Goal: Browse casually: Explore the website without a specific task or goal

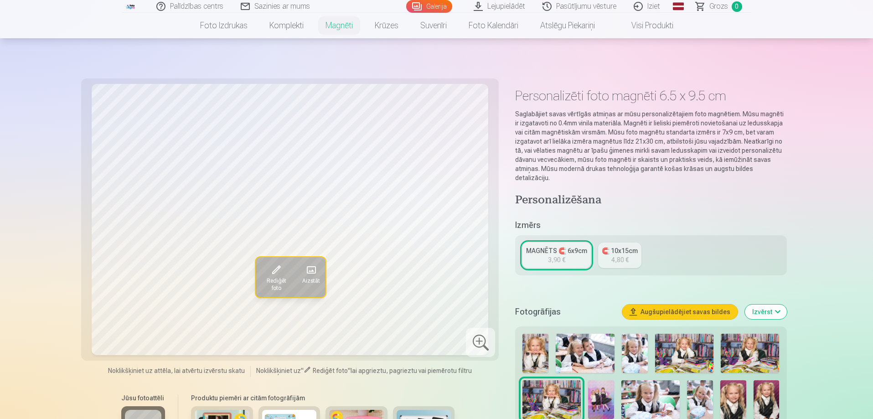
scroll to position [228, 0]
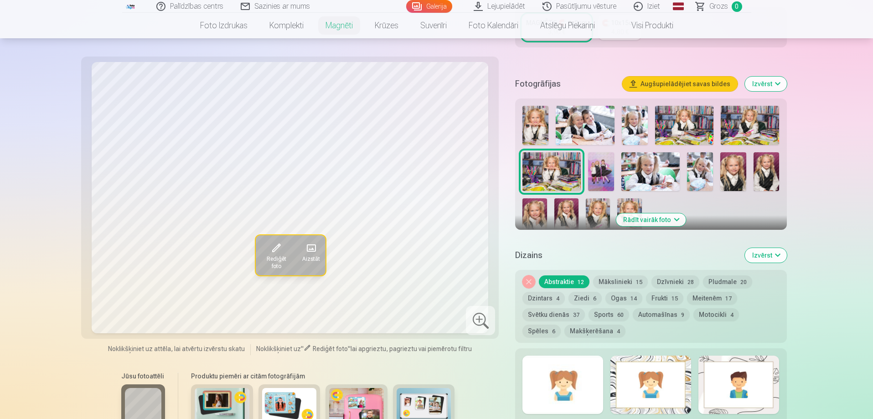
click at [545, 114] on img at bounding box center [536, 125] width 26 height 39
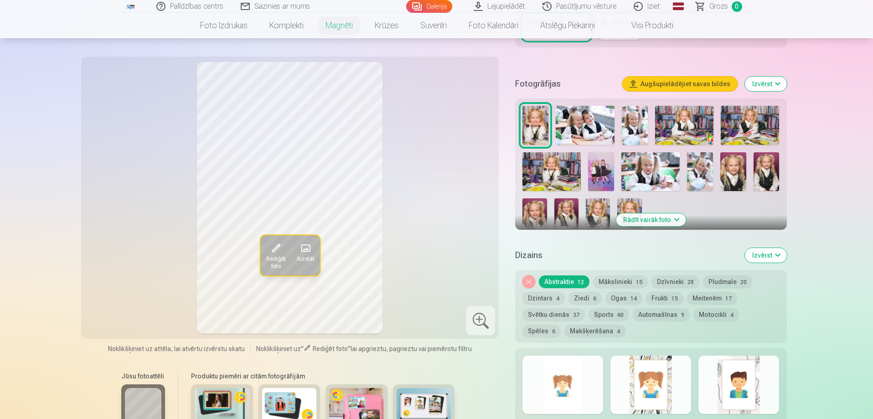
click at [763, 166] on img at bounding box center [767, 171] width 26 height 39
click at [571, 201] on img at bounding box center [567, 216] width 24 height 36
click at [608, 205] on img at bounding box center [598, 216] width 24 height 36
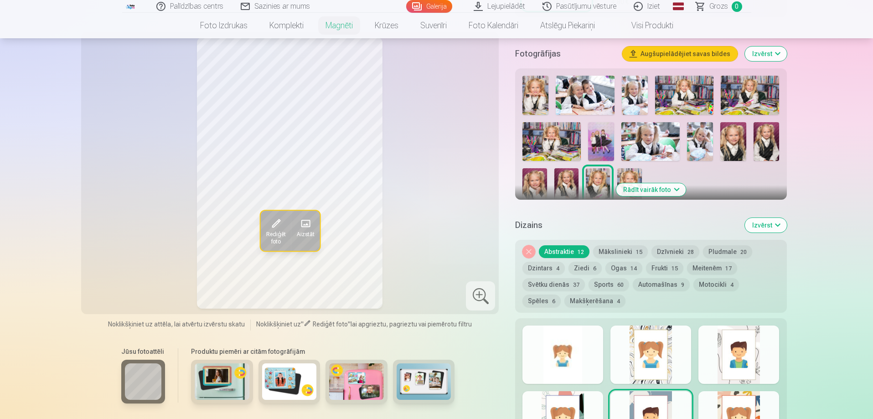
scroll to position [319, 0]
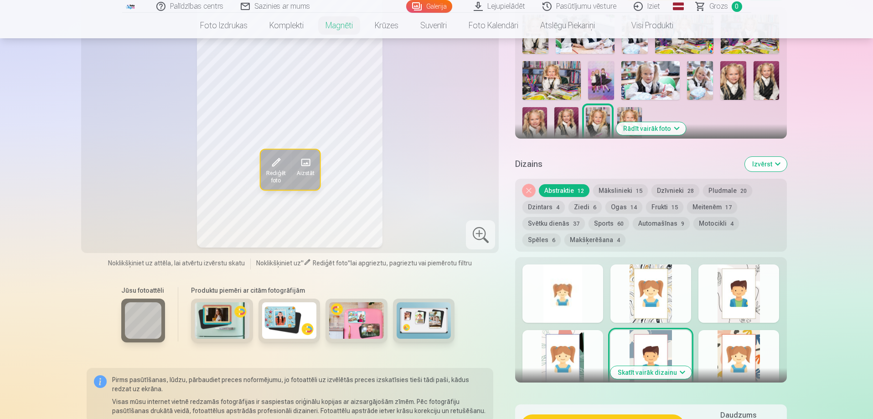
click at [626, 339] on div at bounding box center [651, 359] width 81 height 58
click at [723, 338] on div at bounding box center [739, 359] width 81 height 58
click at [545, 295] on div at bounding box center [563, 294] width 81 height 58
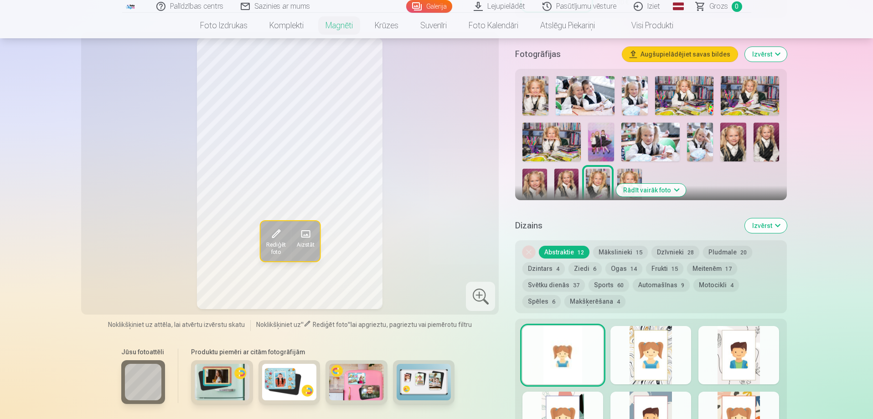
scroll to position [274, 0]
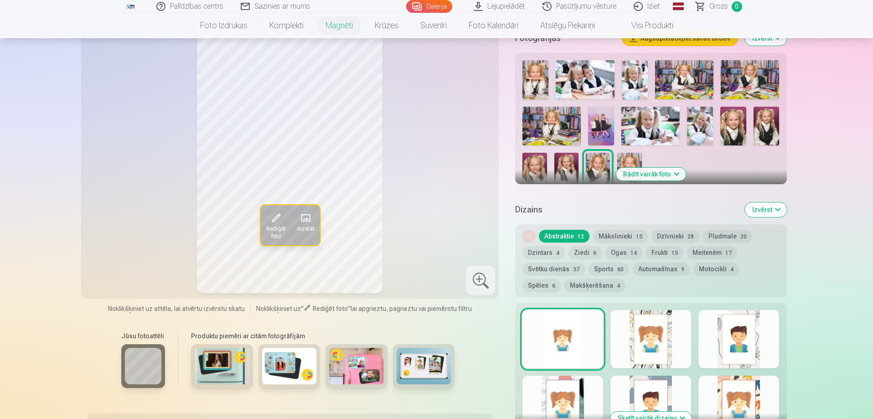
click at [702, 114] on img at bounding box center [700, 126] width 26 height 39
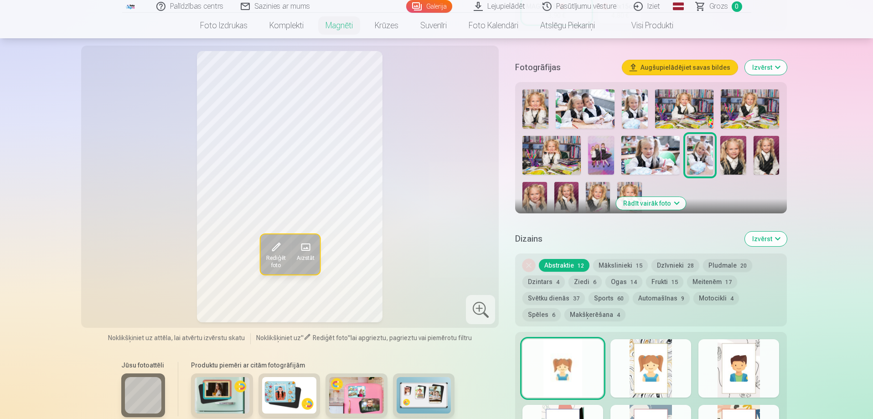
scroll to position [228, 0]
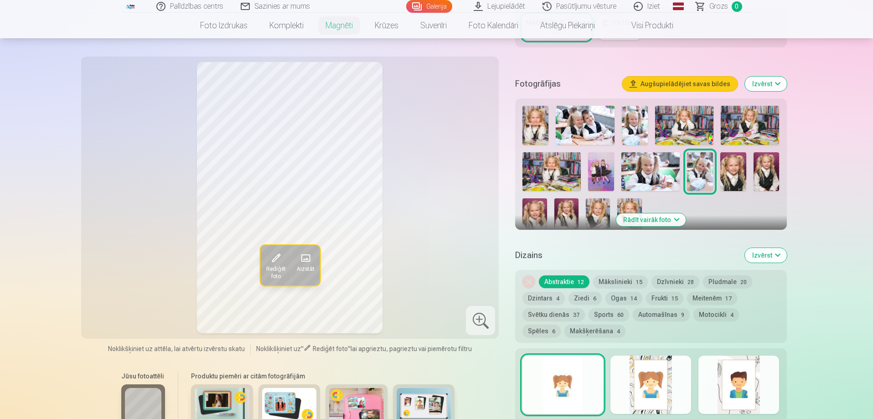
click at [671, 213] on button "Rādīt vairāk foto" at bounding box center [651, 219] width 70 height 13
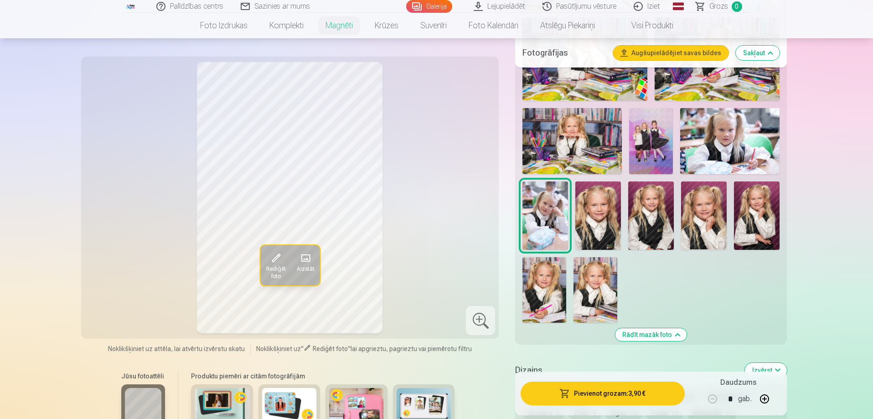
scroll to position [410, 0]
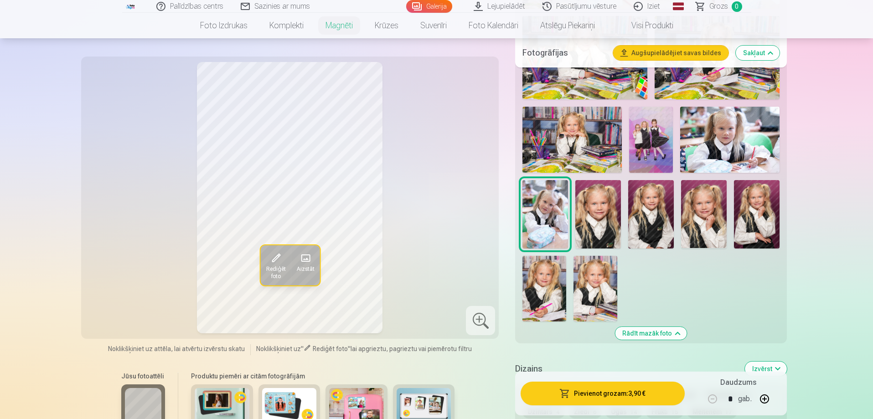
click at [544, 263] on img at bounding box center [545, 289] width 44 height 66
click at [593, 271] on img at bounding box center [596, 289] width 44 height 66
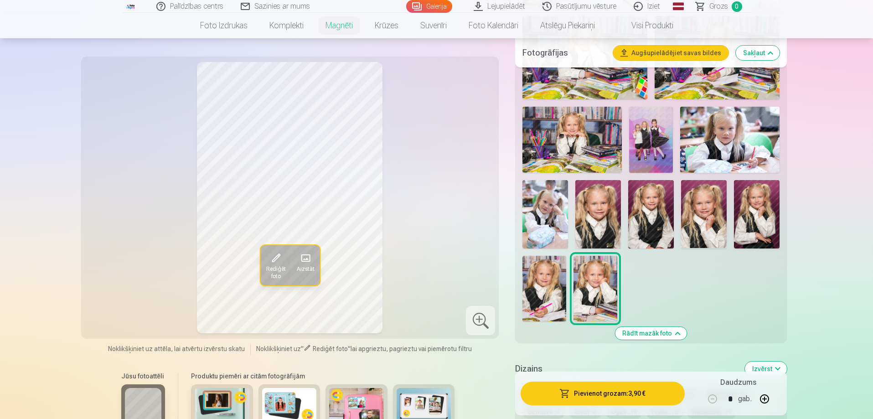
click at [567, 271] on div at bounding box center [651, 122] width 264 height 405
click at [555, 267] on img at bounding box center [545, 289] width 44 height 66
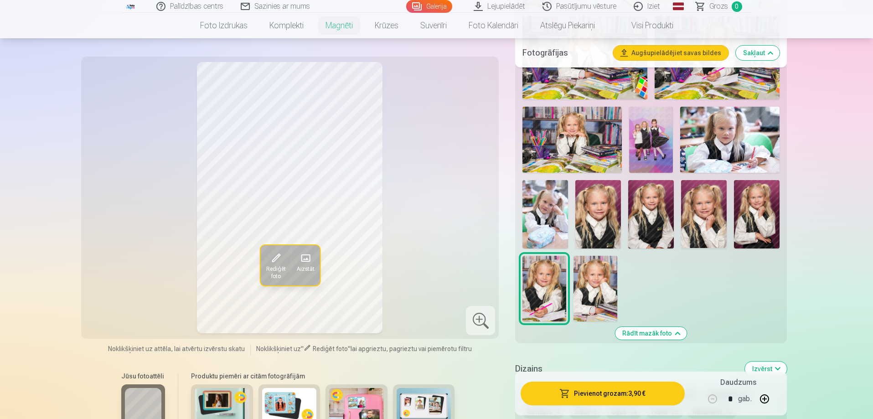
click at [709, 211] on img at bounding box center [704, 214] width 46 height 68
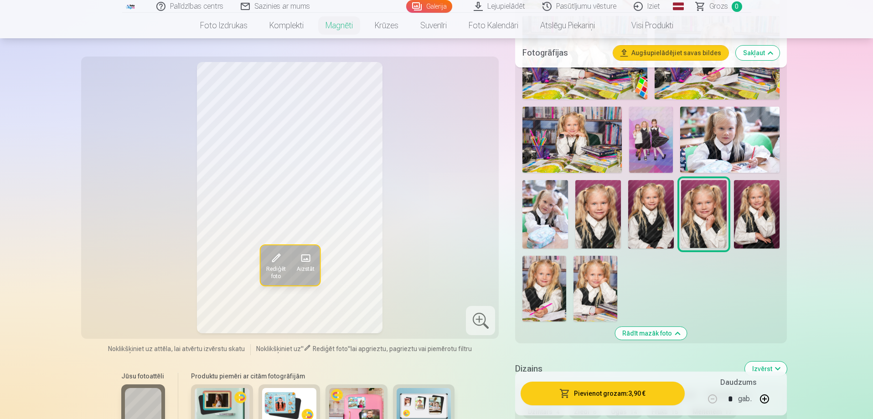
click at [753, 213] on img at bounding box center [757, 214] width 46 height 68
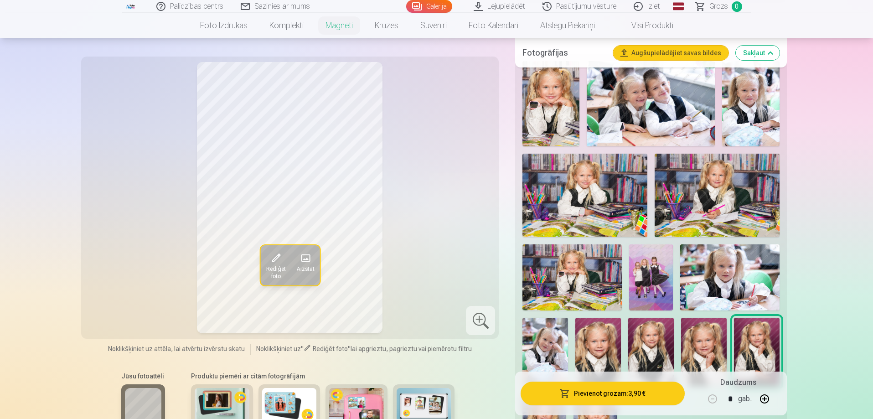
scroll to position [228, 0]
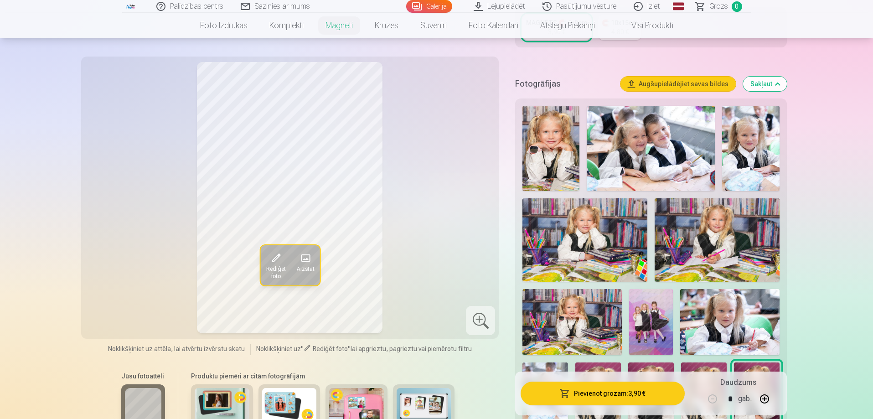
click at [742, 157] on img at bounding box center [750, 148] width 57 height 85
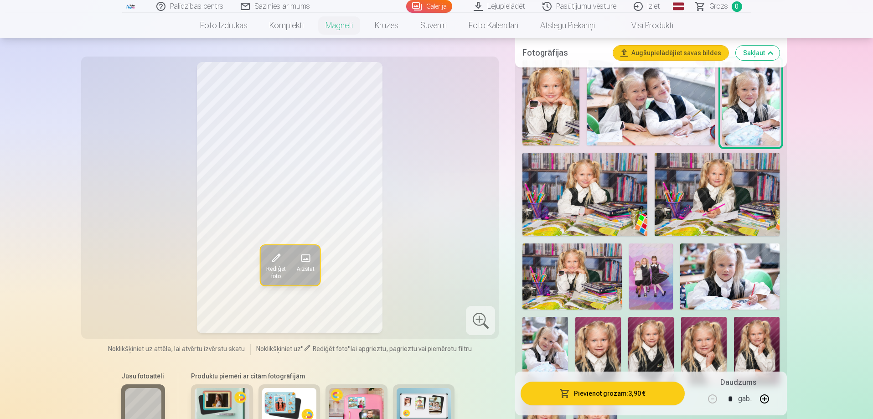
click at [564, 340] on img at bounding box center [546, 351] width 46 height 68
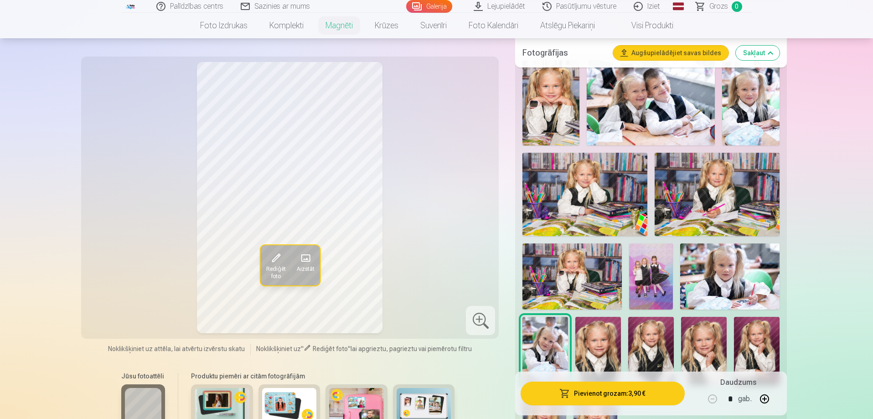
scroll to position [319, 0]
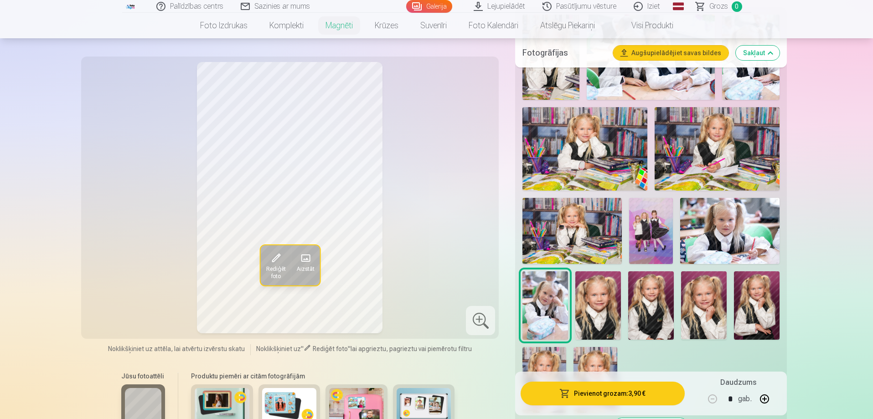
click at [560, 352] on img at bounding box center [545, 380] width 44 height 66
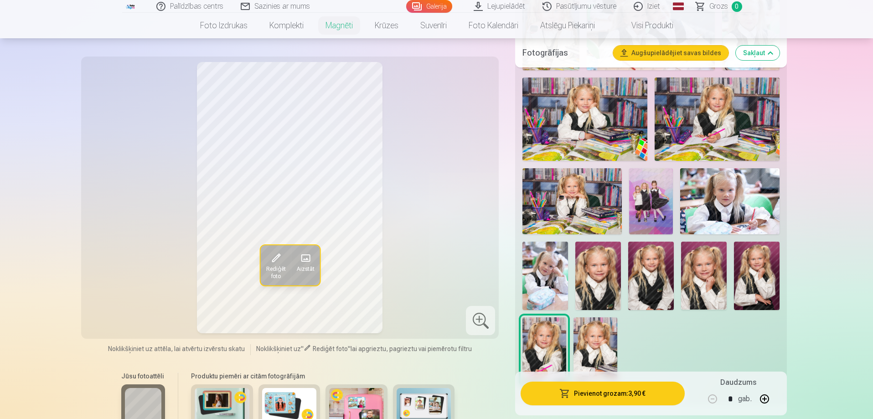
scroll to position [365, 0]
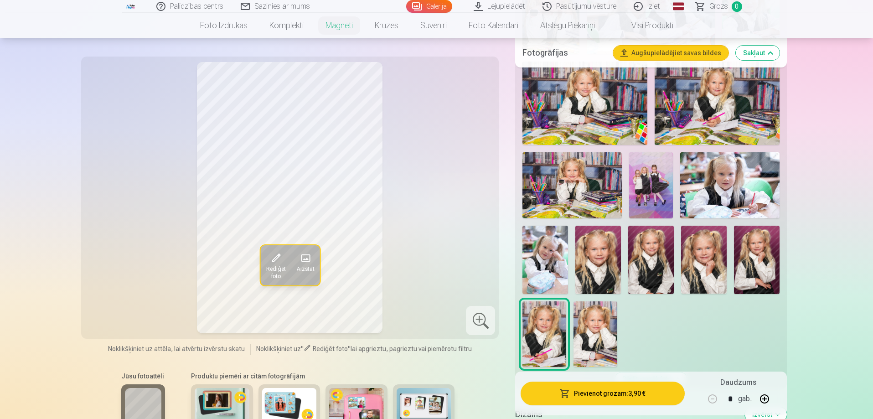
click at [602, 332] on img at bounding box center [596, 334] width 44 height 66
click at [550, 323] on img at bounding box center [545, 334] width 44 height 66
click at [769, 256] on img at bounding box center [757, 260] width 46 height 68
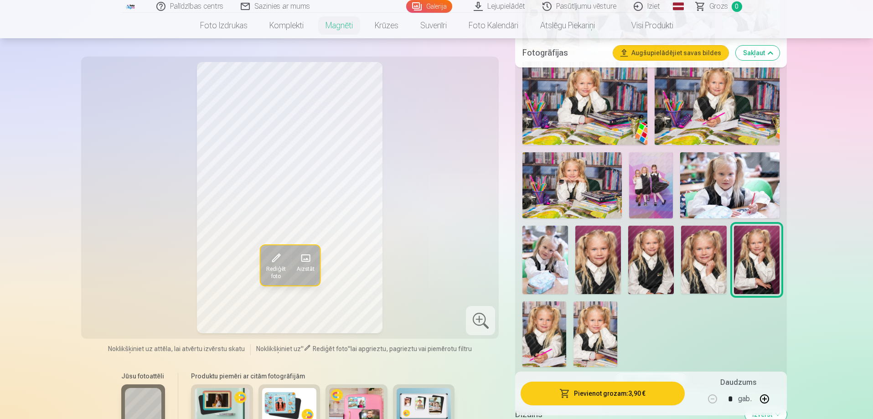
click at [741, 110] on img at bounding box center [717, 103] width 125 height 83
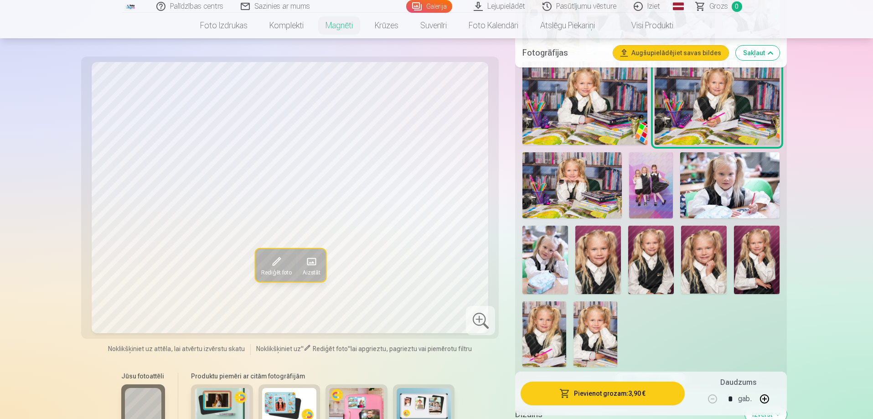
click at [705, 185] on img at bounding box center [729, 185] width 99 height 66
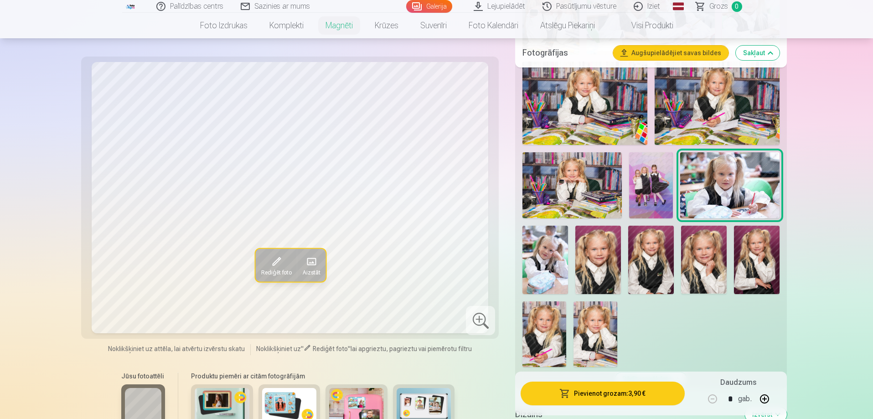
click at [563, 262] on img at bounding box center [546, 260] width 46 height 68
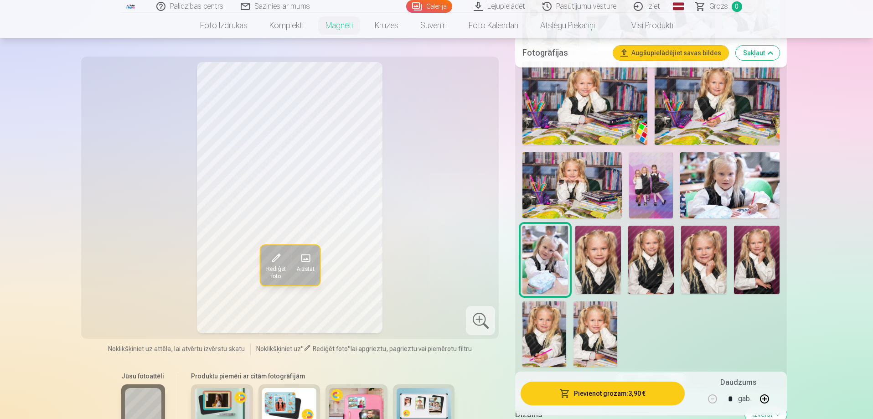
click at [584, 265] on img at bounding box center [599, 260] width 46 height 68
click at [643, 262] on img at bounding box center [651, 260] width 46 height 68
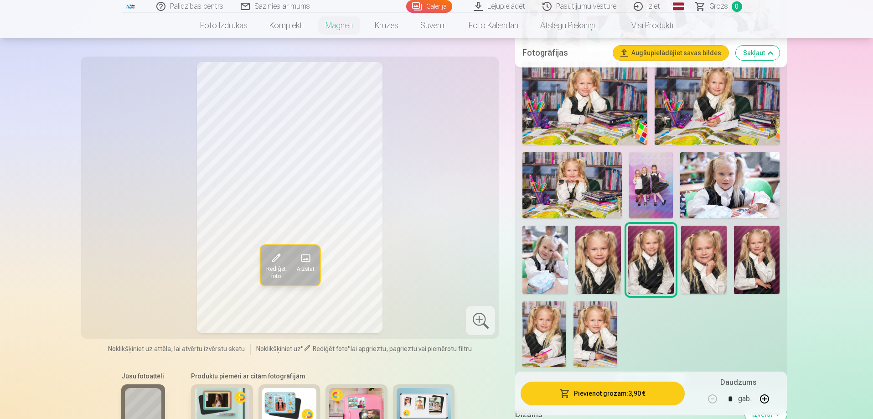
click at [705, 256] on img at bounding box center [704, 260] width 46 height 68
click at [542, 334] on img at bounding box center [545, 334] width 44 height 66
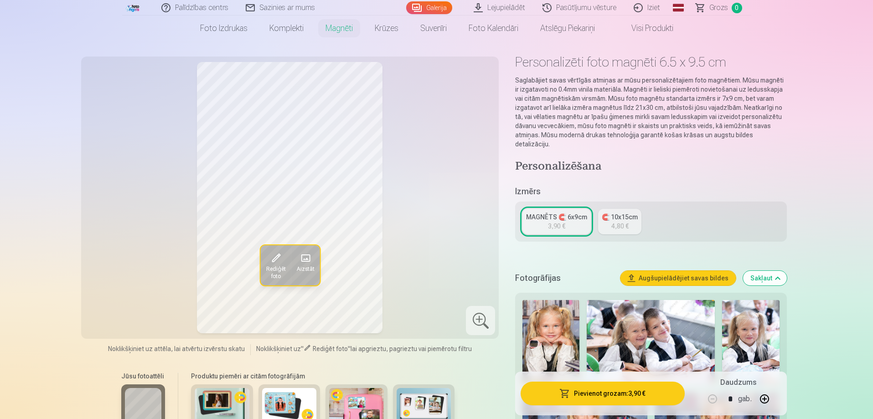
scroll to position [0, 0]
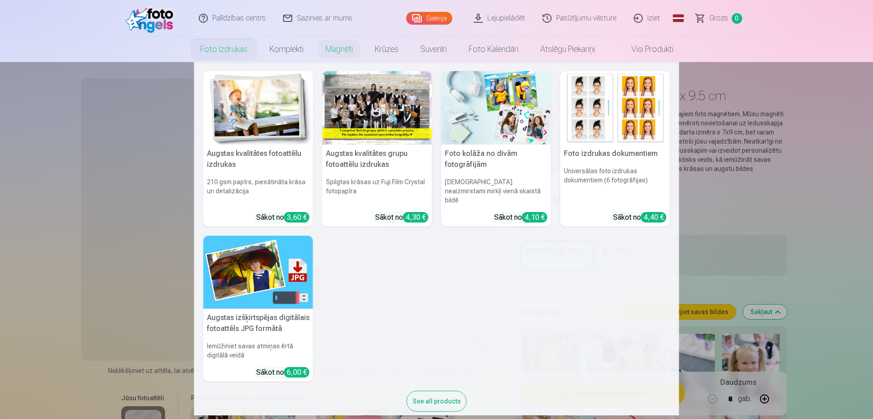
click at [350, 119] on div at bounding box center [377, 107] width 110 height 73
